Goal: Information Seeking & Learning: Learn about a topic

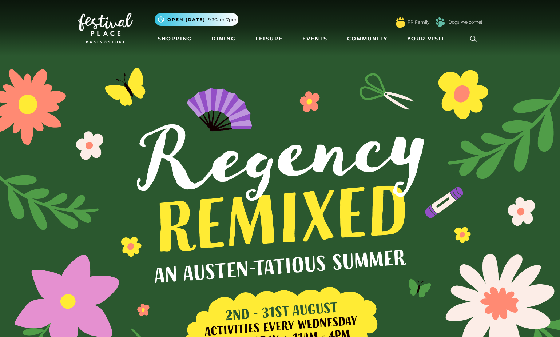
click at [470, 35] on icon at bounding box center [473, 38] width 11 height 11
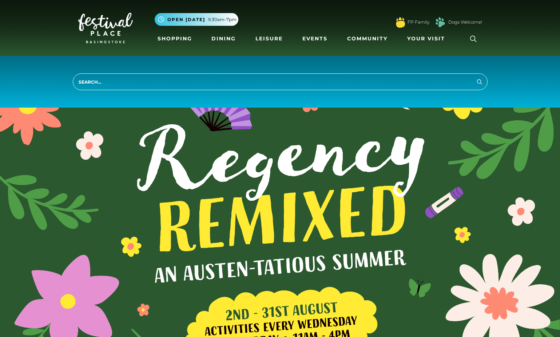
click at [92, 83] on input "search" at bounding box center [280, 81] width 415 height 17
type input "job"
click at [475, 77] on button "Search" at bounding box center [479, 81] width 9 height 9
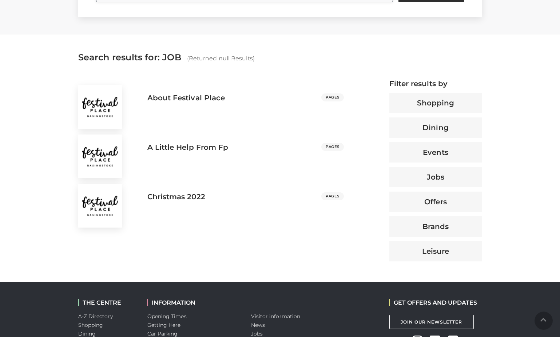
scroll to position [325, 0]
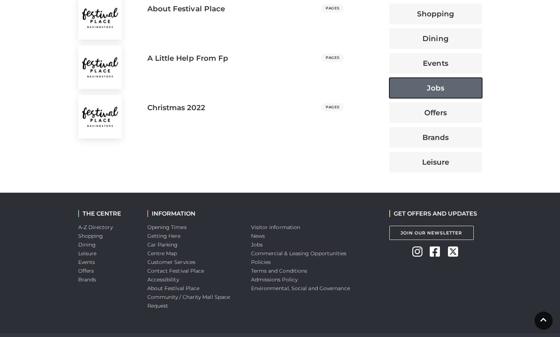
click at [440, 90] on button "Jobs" at bounding box center [435, 88] width 93 height 20
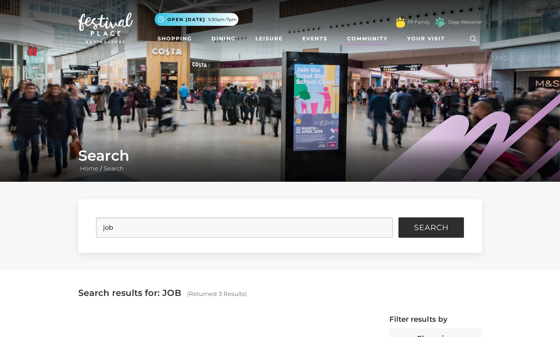
click at [382, 39] on link "Community" at bounding box center [367, 38] width 46 height 13
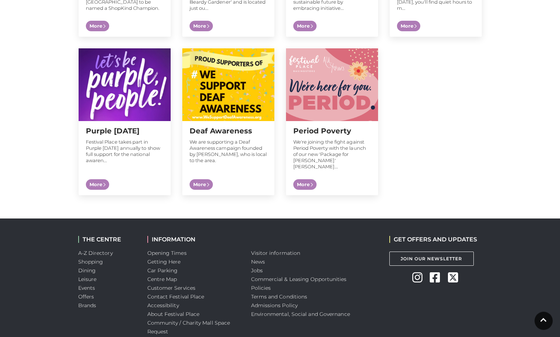
scroll to position [752, 0]
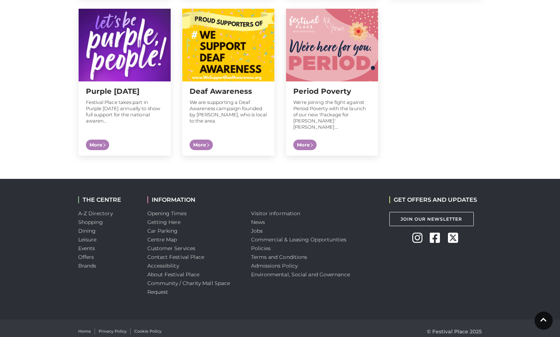
click at [263, 227] on li "Jobs" at bounding box center [314, 231] width 127 height 9
click at [258, 228] on link "Jobs" at bounding box center [257, 231] width 12 height 7
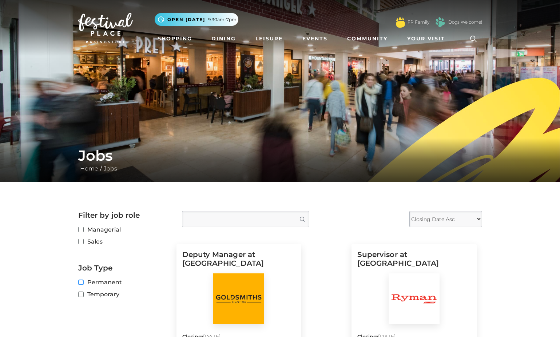
drag, startPoint x: 80, startPoint y: 282, endPoint x: 87, endPoint y: 284, distance: 7.2
click at [81, 282] on input "Permanent" at bounding box center [80, 282] width 5 height 5
checkbox input "true"
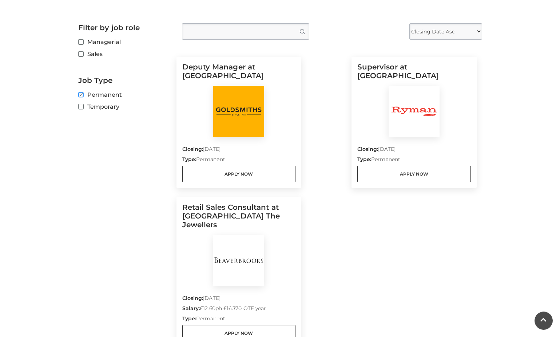
scroll to position [191, 0]
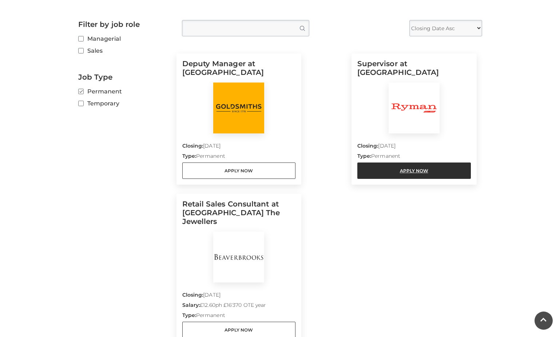
click at [381, 170] on link "Apply Now" at bounding box center [413, 171] width 113 height 16
